Goal: Navigation & Orientation: Go to known website

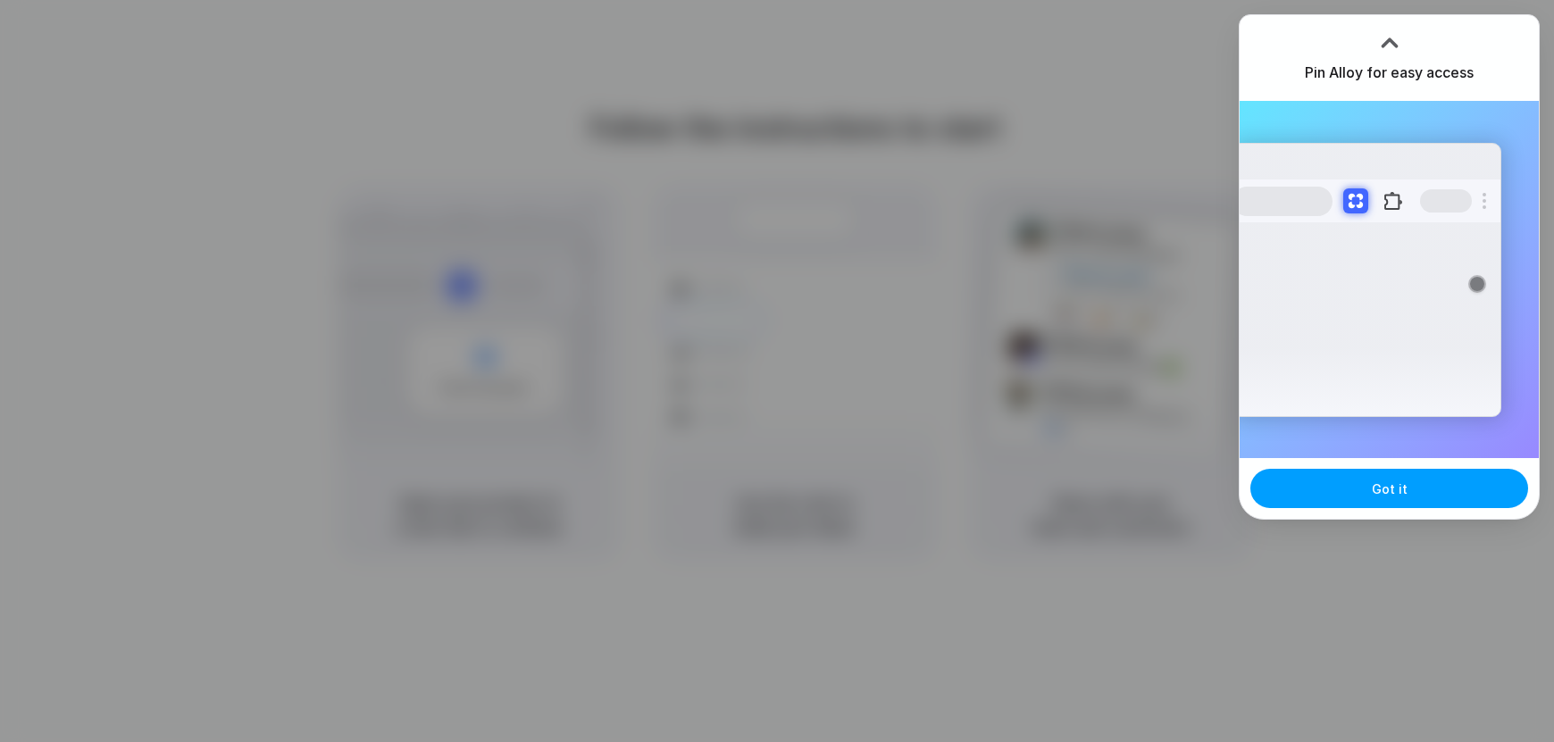
click at [1366, 507] on button "Got it" at bounding box center [1389, 488] width 278 height 39
